Goal: Check status: Check status

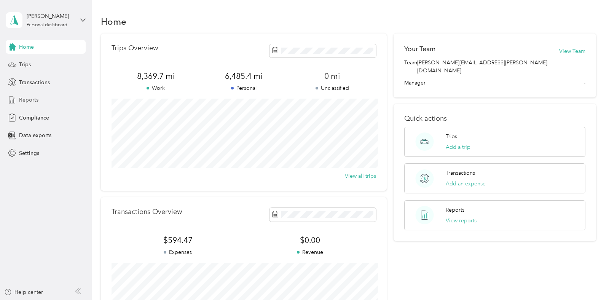
click at [43, 99] on div "Reports" at bounding box center [46, 100] width 80 height 14
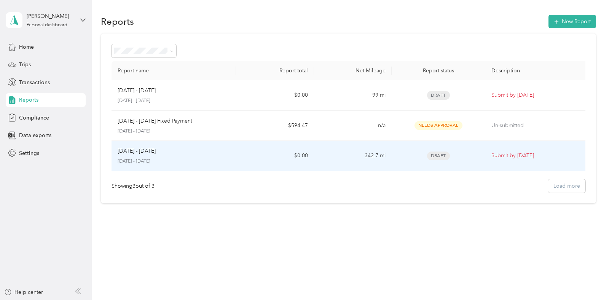
click at [151, 154] on p "[DATE] - [DATE]" at bounding box center [137, 151] width 38 height 8
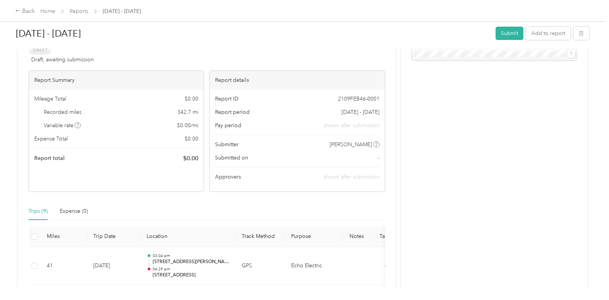
scroll to position [41, 0]
click at [248, 43] on div "[DATE] - [DATE]" at bounding box center [253, 34] width 474 height 20
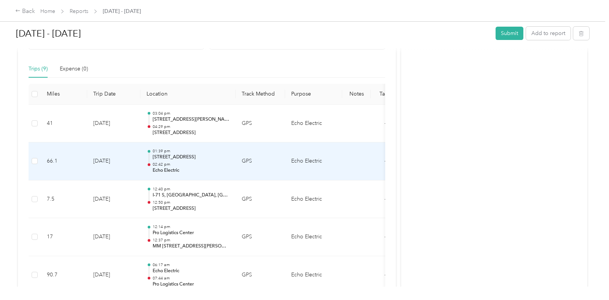
scroll to position [185, 0]
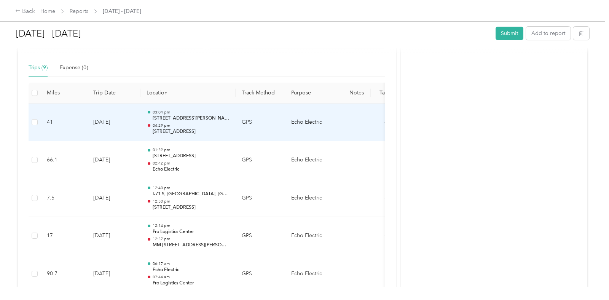
click at [128, 127] on td "[DATE]" at bounding box center [113, 122] width 53 height 38
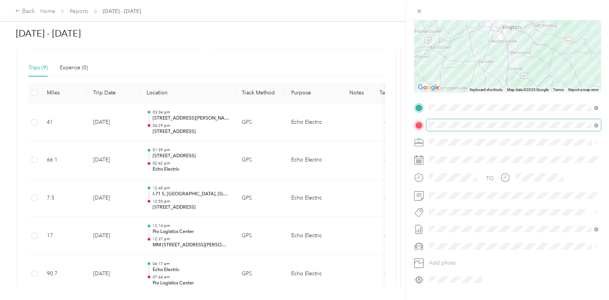
scroll to position [94, 0]
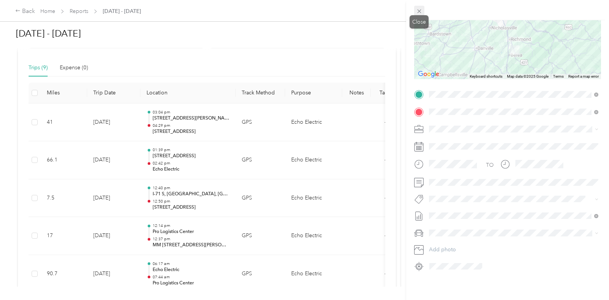
click at [419, 11] on icon at bounding box center [419, 12] width 4 height 4
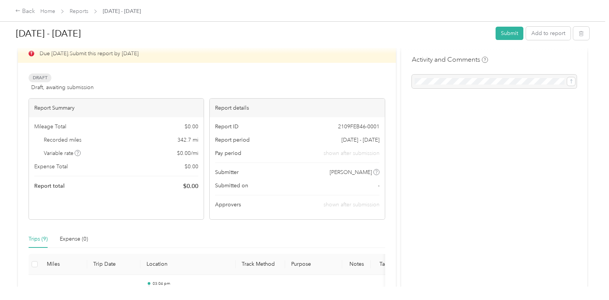
scroll to position [0, 0]
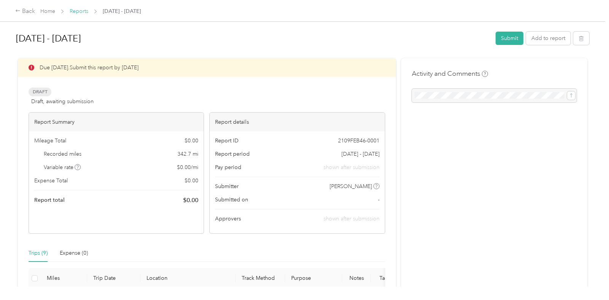
click at [84, 12] on link "Reports" at bounding box center [79, 11] width 19 height 6
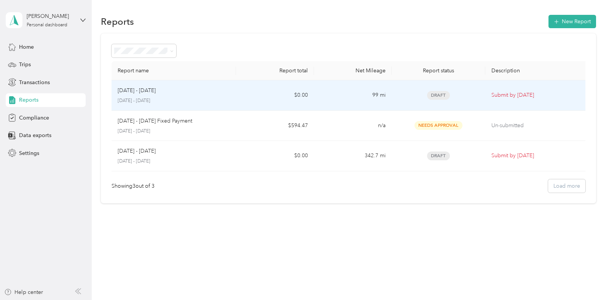
click at [128, 88] on p "[DATE] - [DATE]" at bounding box center [137, 90] width 38 height 8
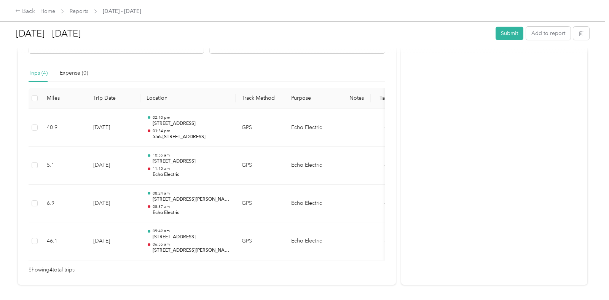
scroll to position [177, 0]
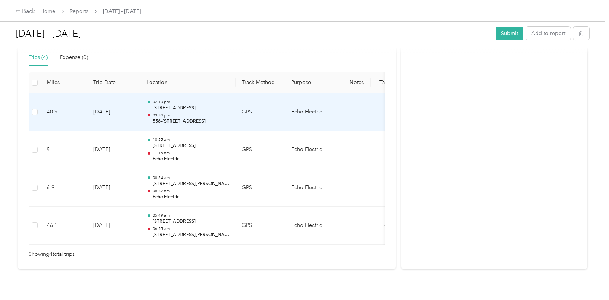
click at [125, 116] on td "[DATE]" at bounding box center [113, 112] width 53 height 38
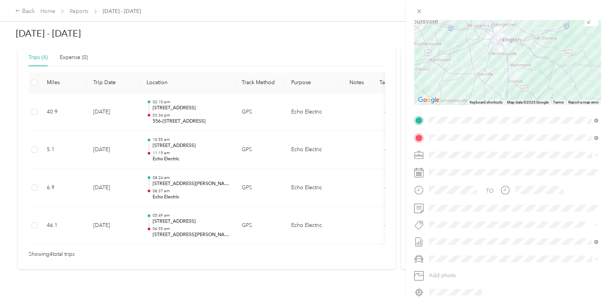
scroll to position [94, 0]
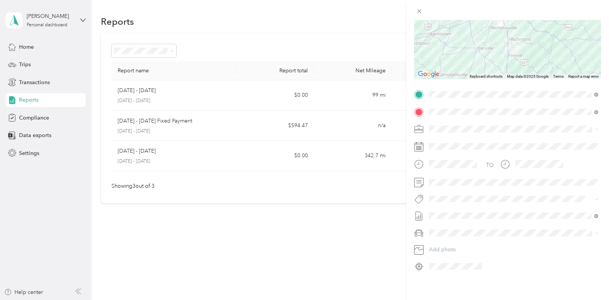
click at [152, 128] on div "Trip details Save This trip cannot be edited because it is either under review,…" at bounding box center [304, 150] width 609 height 300
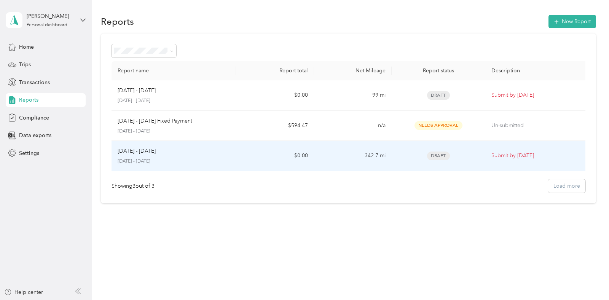
click at [149, 163] on p "[DATE] - [DATE]" at bounding box center [174, 161] width 112 height 7
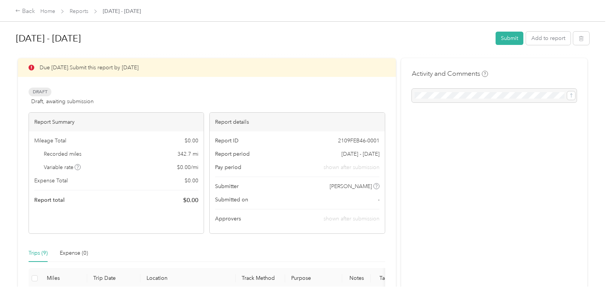
drag, startPoint x: 43, startPoint y: 68, endPoint x: 151, endPoint y: 72, distance: 108.1
click at [151, 72] on div "Due [DATE]. Submit this report by [DATE]" at bounding box center [207, 67] width 378 height 19
